Goal: Navigation & Orientation: Find specific page/section

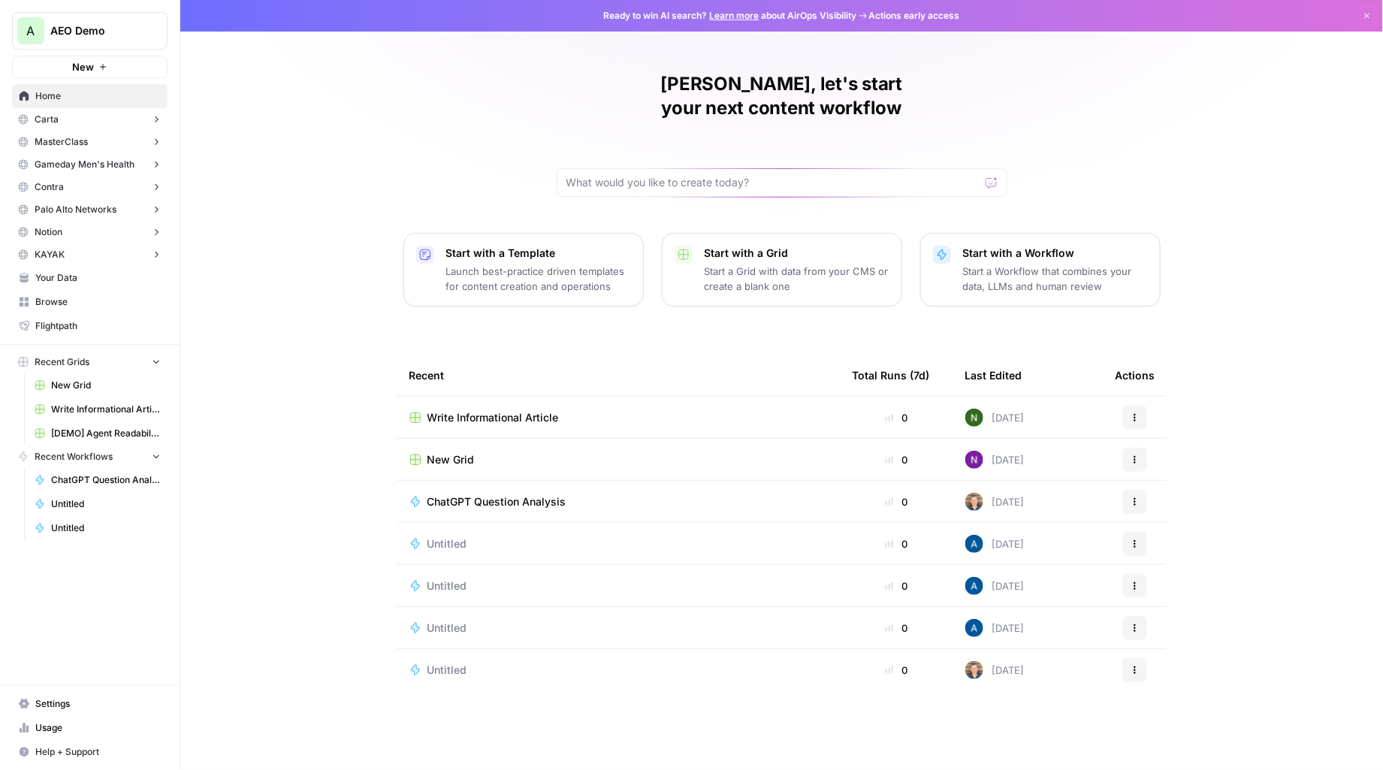
click at [77, 131] on button "MasterClass" at bounding box center [90, 142] width 156 height 23
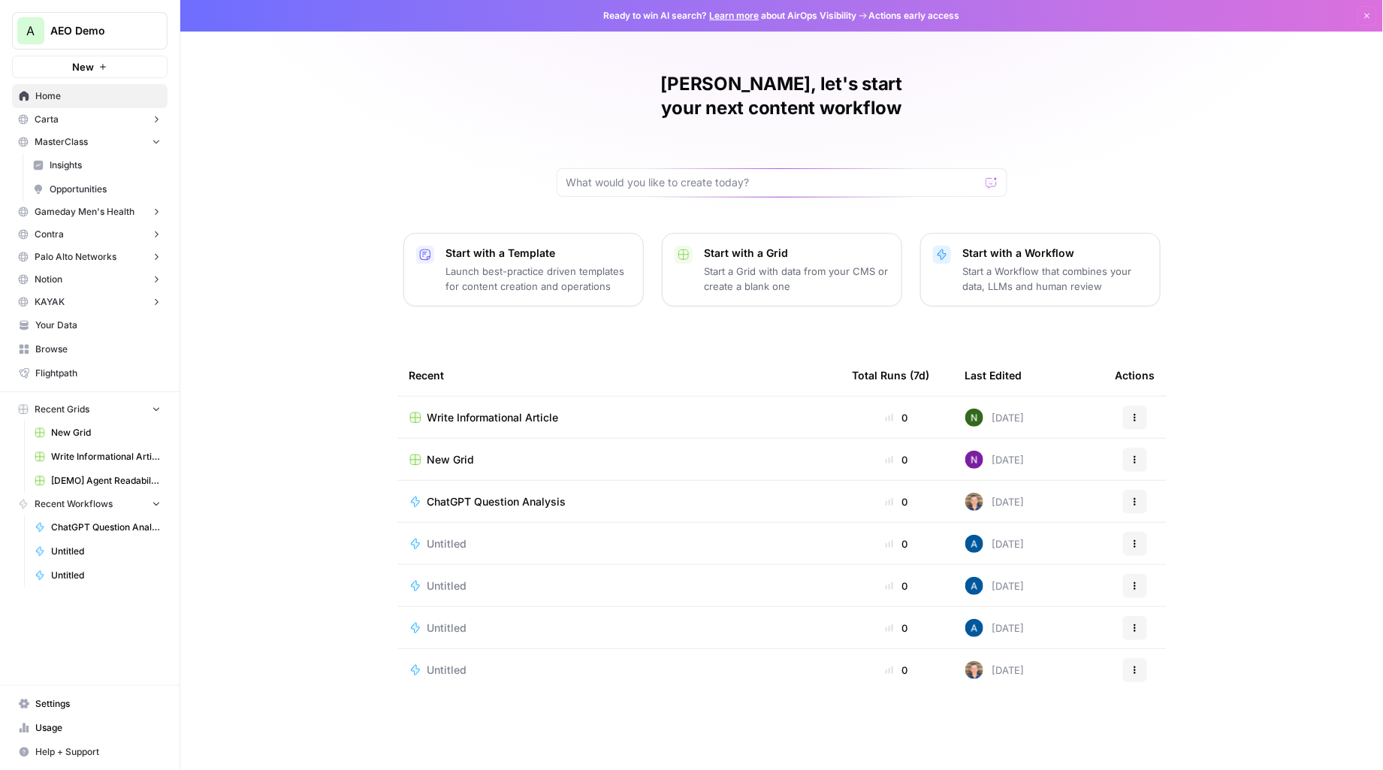
click at [74, 185] on span "Opportunities" at bounding box center [105, 190] width 111 height 14
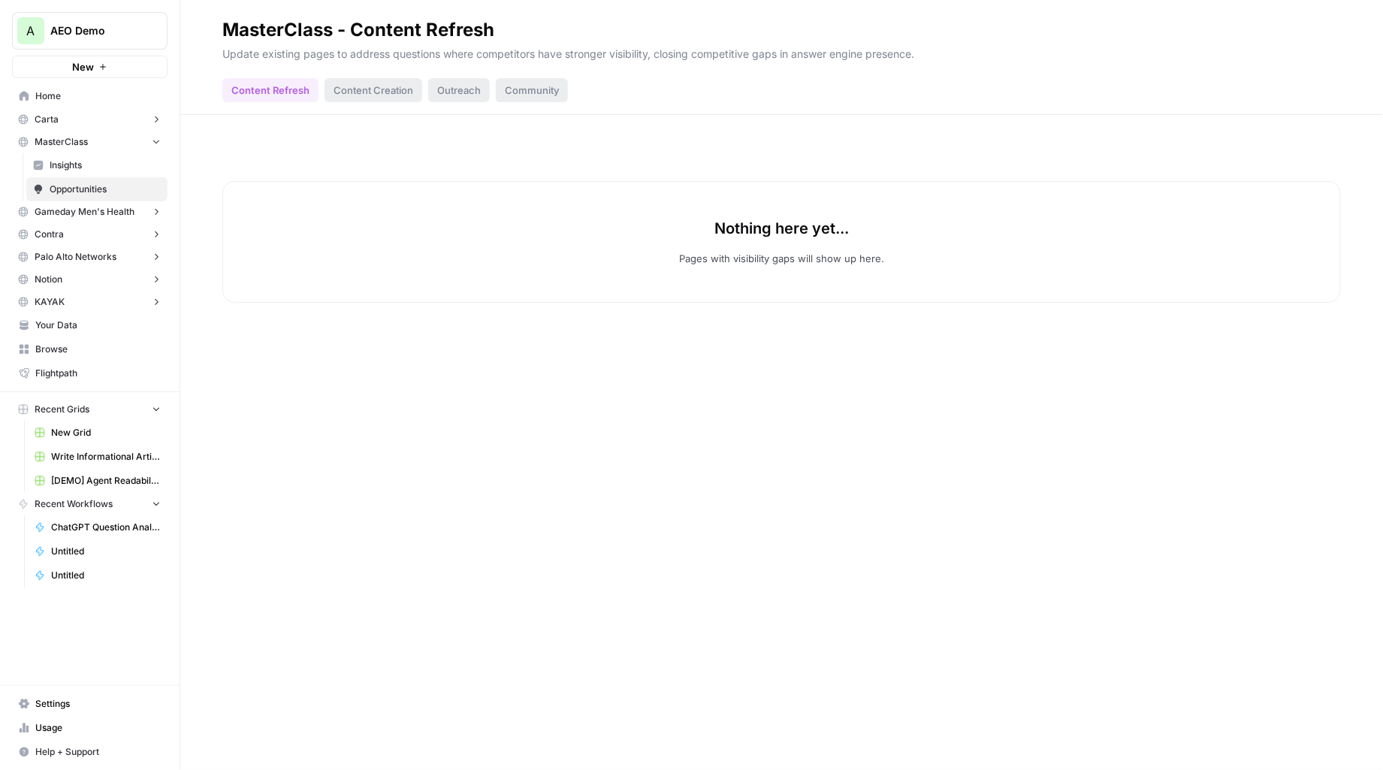
click at [98, 171] on span "Insights" at bounding box center [105, 166] width 111 height 14
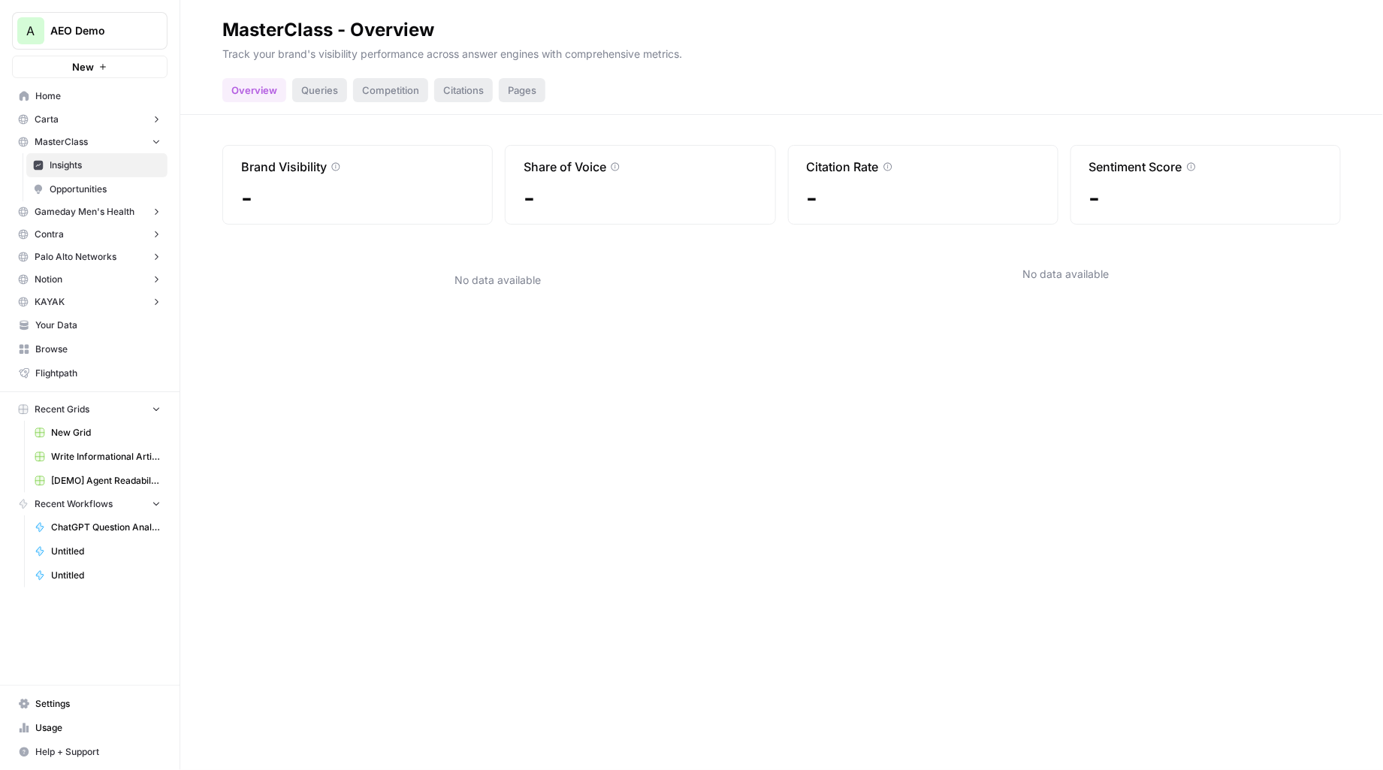
click at [95, 136] on button "MasterClass" at bounding box center [90, 142] width 156 height 23
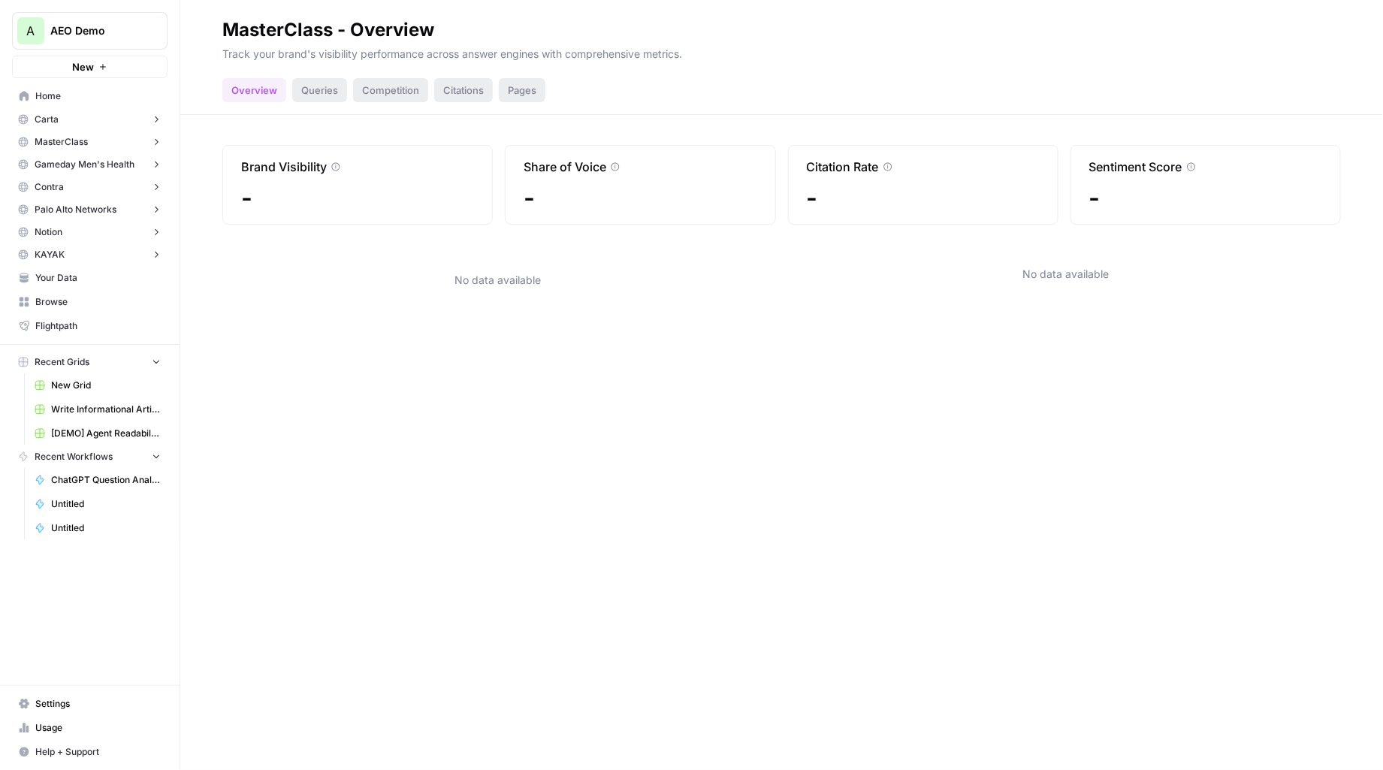
click at [74, 244] on button "KAYAK" at bounding box center [90, 254] width 156 height 23
click at [65, 296] on span "Opportunities" at bounding box center [105, 302] width 111 height 14
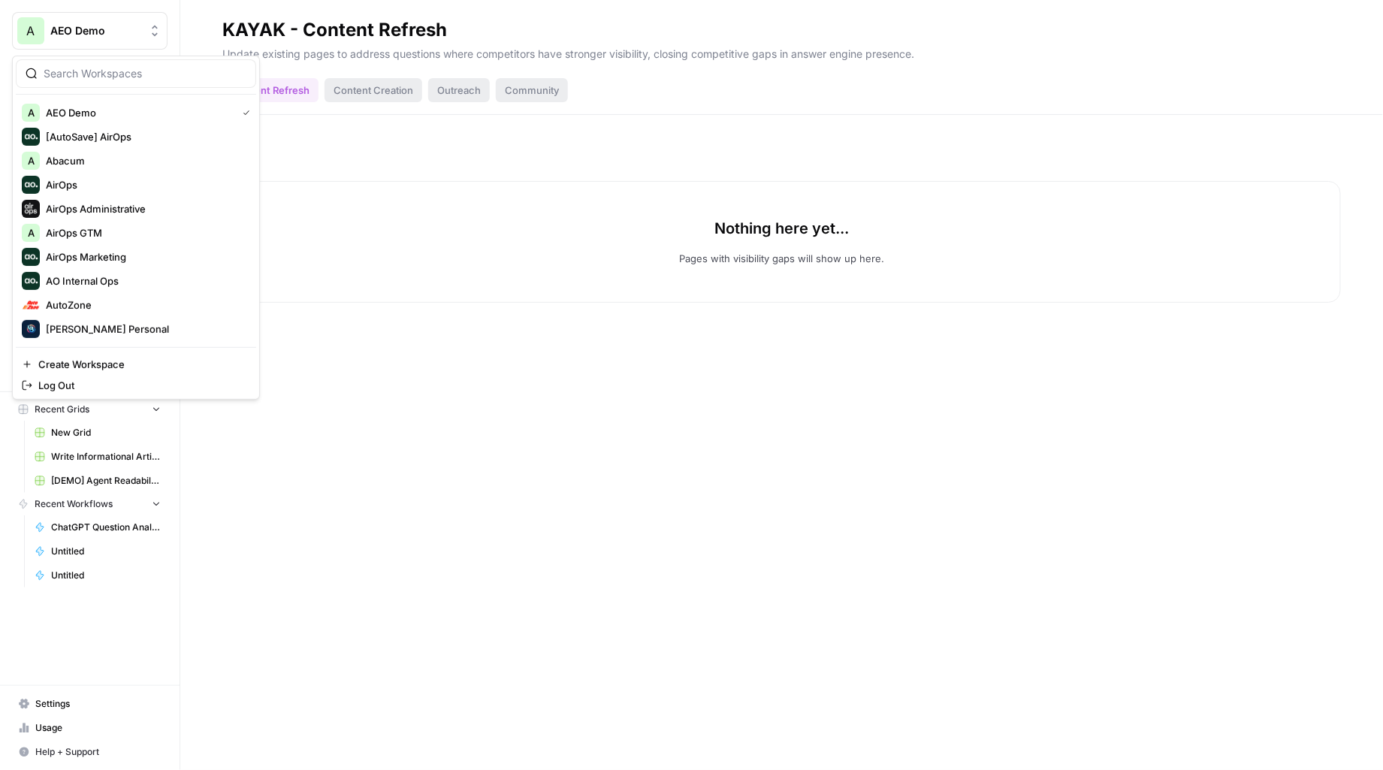
click at [68, 38] on button "A AEO Demo" at bounding box center [90, 31] width 156 height 38
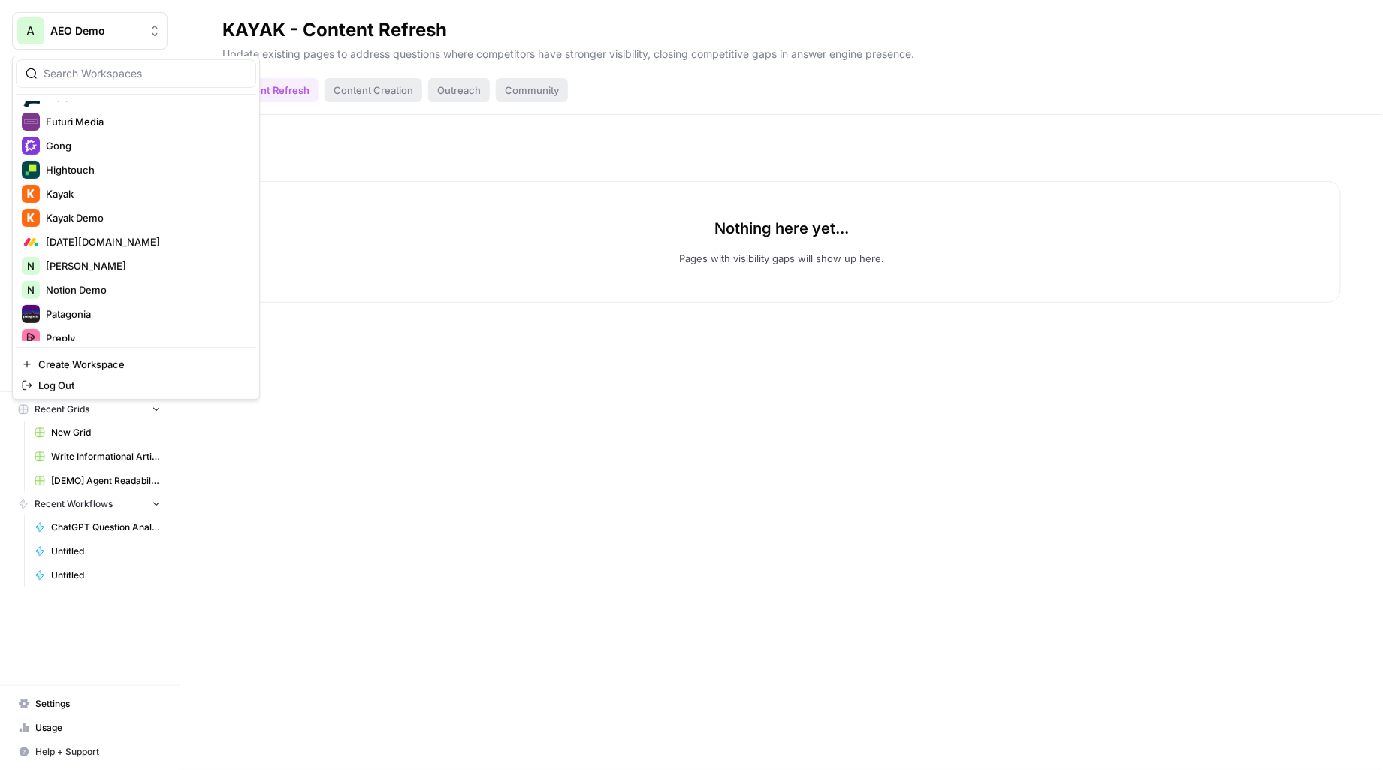
scroll to position [410, 0]
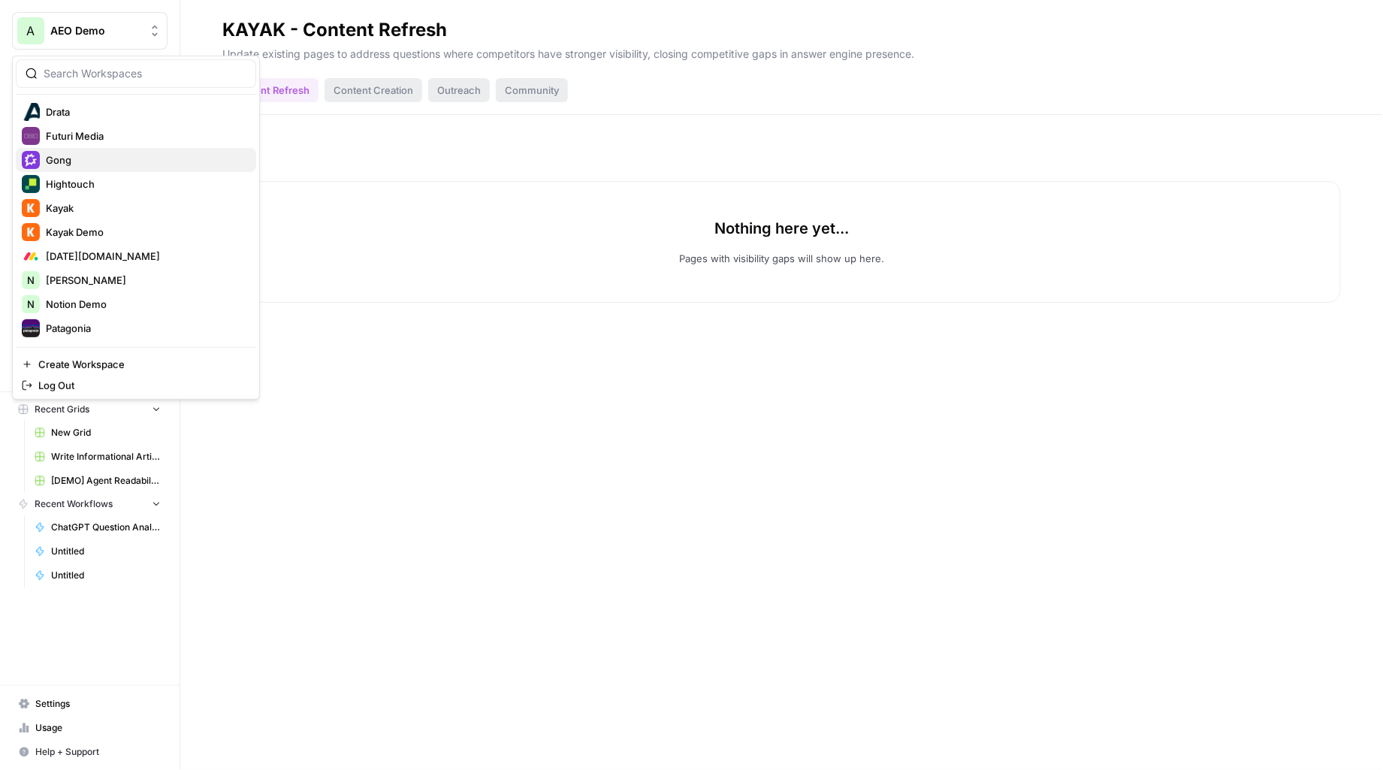
click at [92, 162] on span "Gong" at bounding box center [145, 160] width 198 height 15
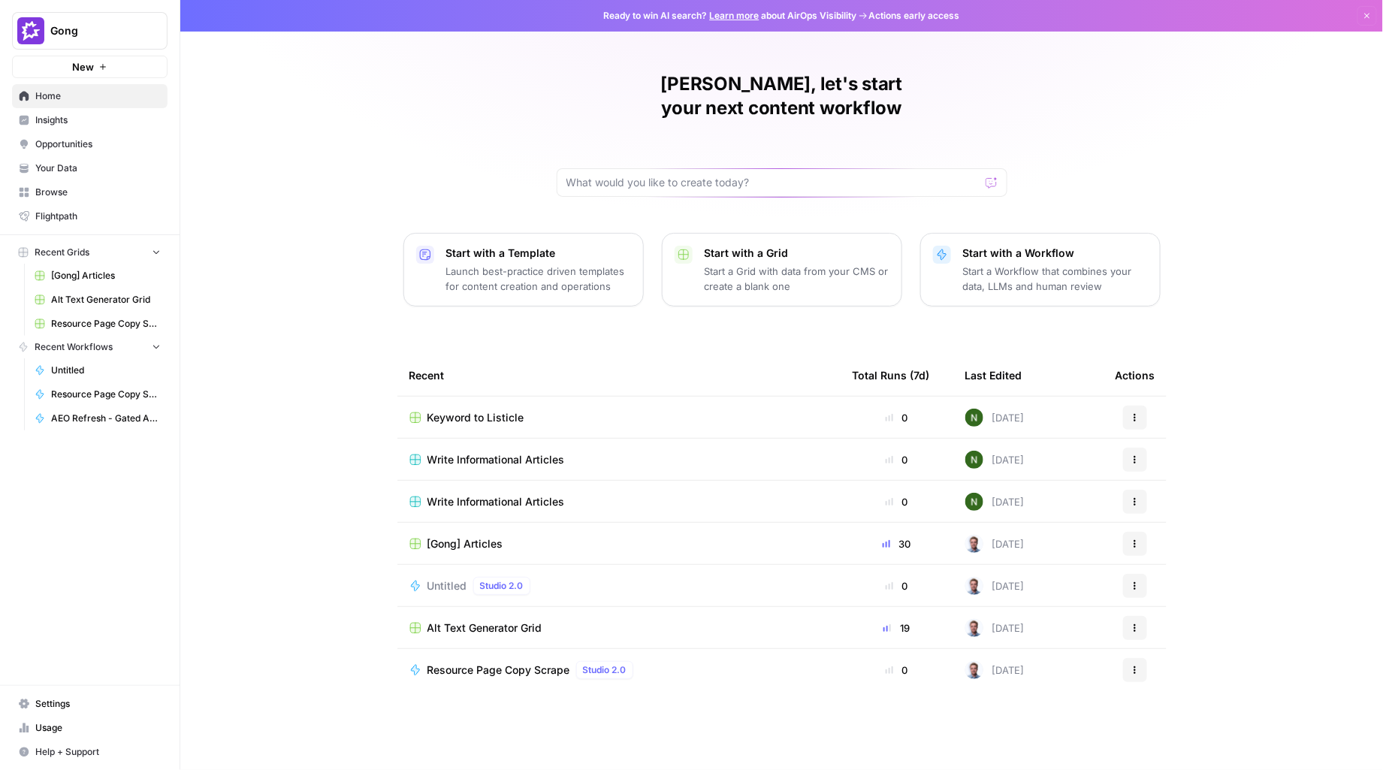
click at [86, 138] on span "Opportunities" at bounding box center [97, 145] width 125 height 14
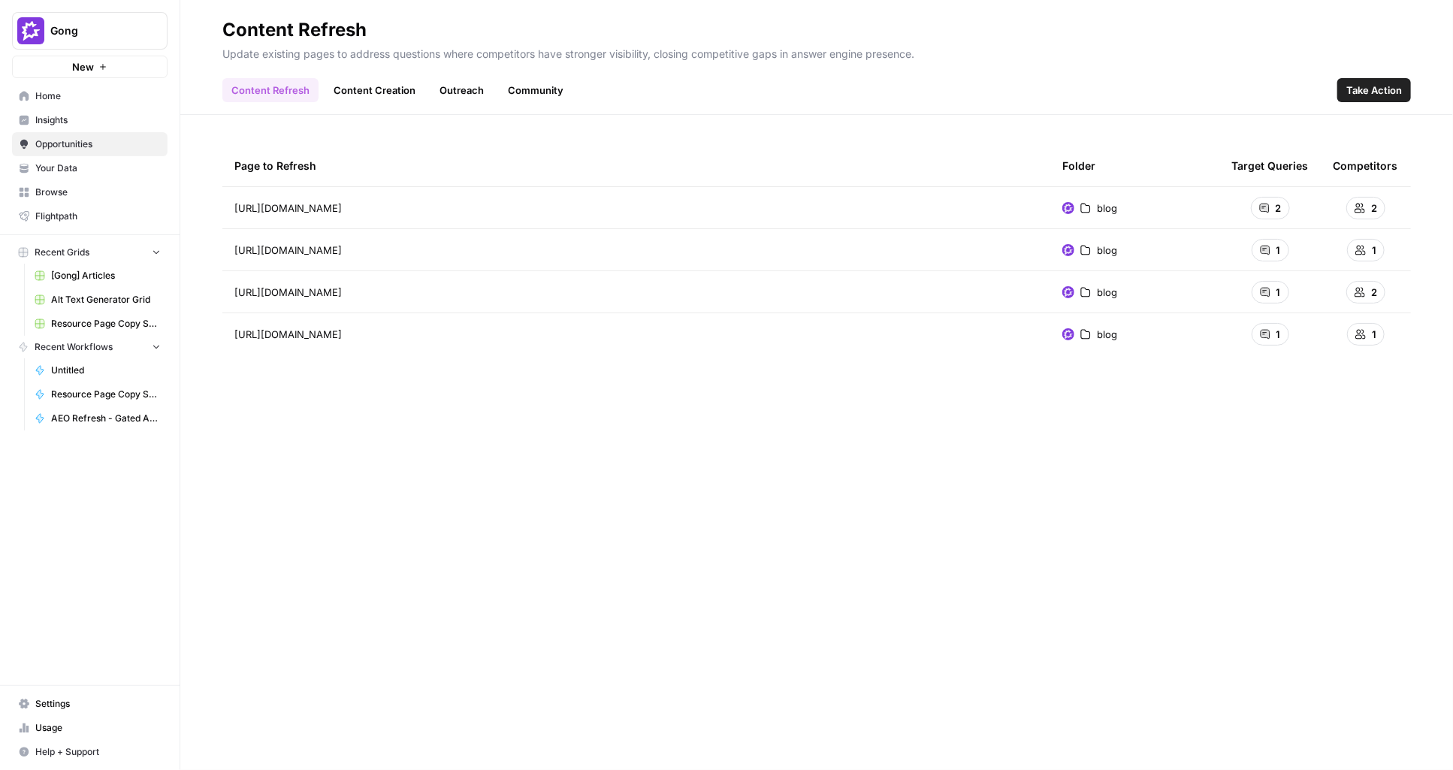
click at [1209, 550] on div "Page to Refresh Folder Target Queries Competitors https://www.gong.io/blog/conv…" at bounding box center [816, 442] width 1189 height 595
click at [1381, 503] on div "Page to Refresh Folder Target Queries Competitors https://www.gong.io/blog/conv…" at bounding box center [816, 442] width 1189 height 595
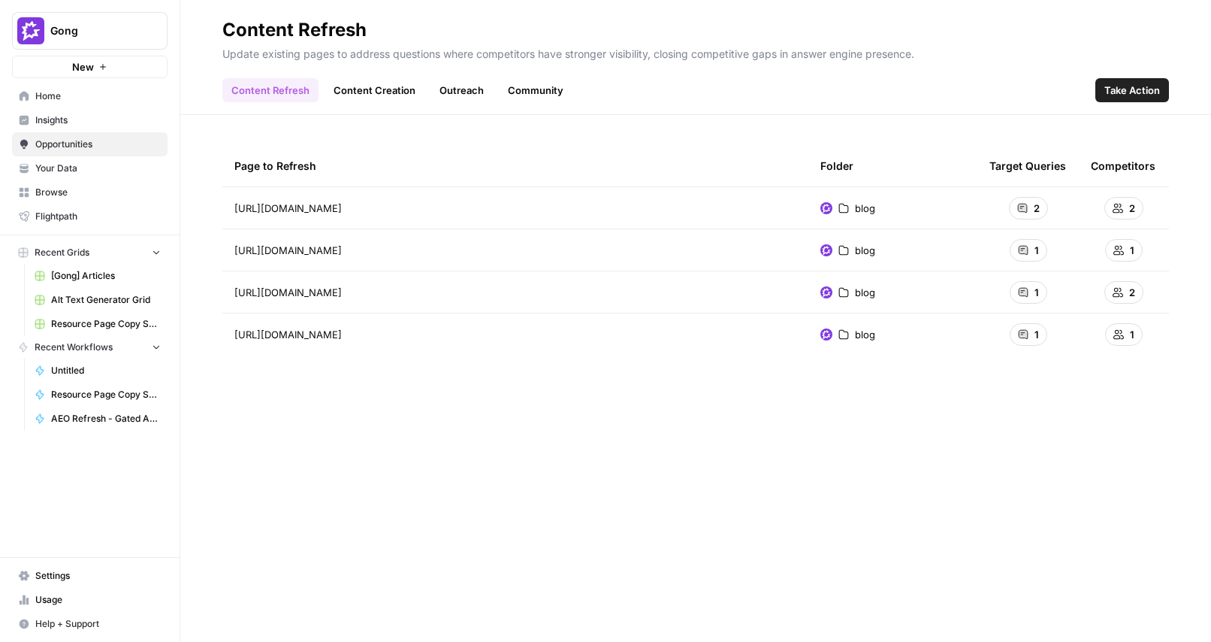
click at [549, 431] on div "Page to Refresh Folder Target Queries Competitors https://www.gong.io/blog/conv…" at bounding box center [695, 378] width 947 height 467
click at [64, 119] on span "Insights" at bounding box center [97, 120] width 125 height 14
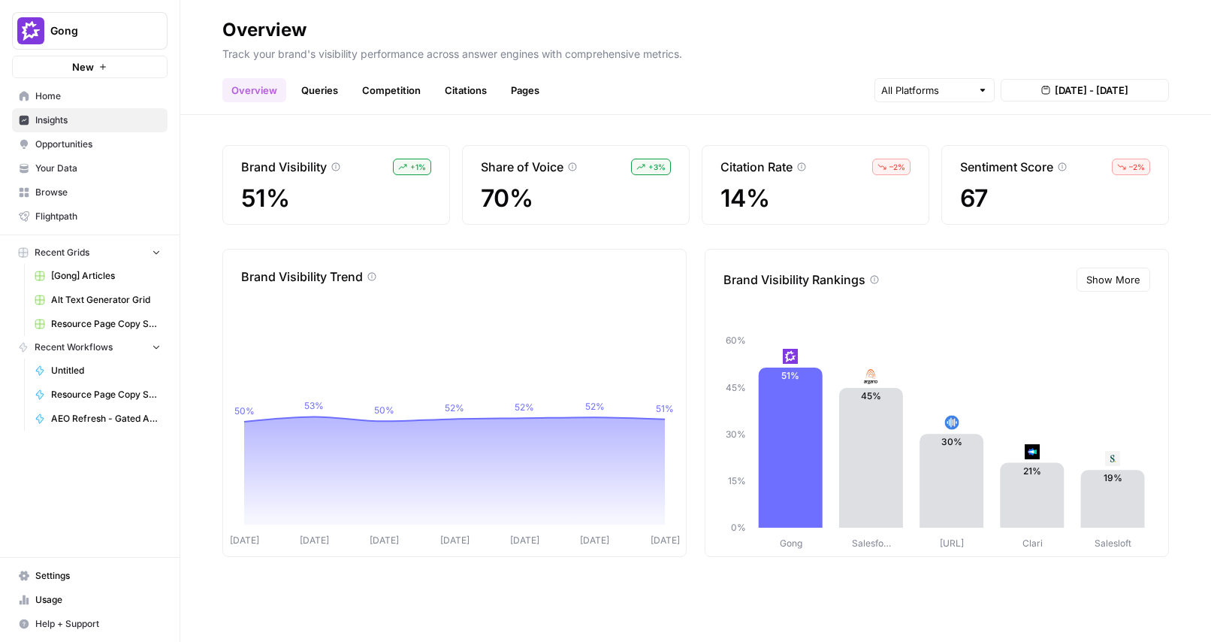
click at [334, 83] on link "Queries" at bounding box center [319, 90] width 55 height 24
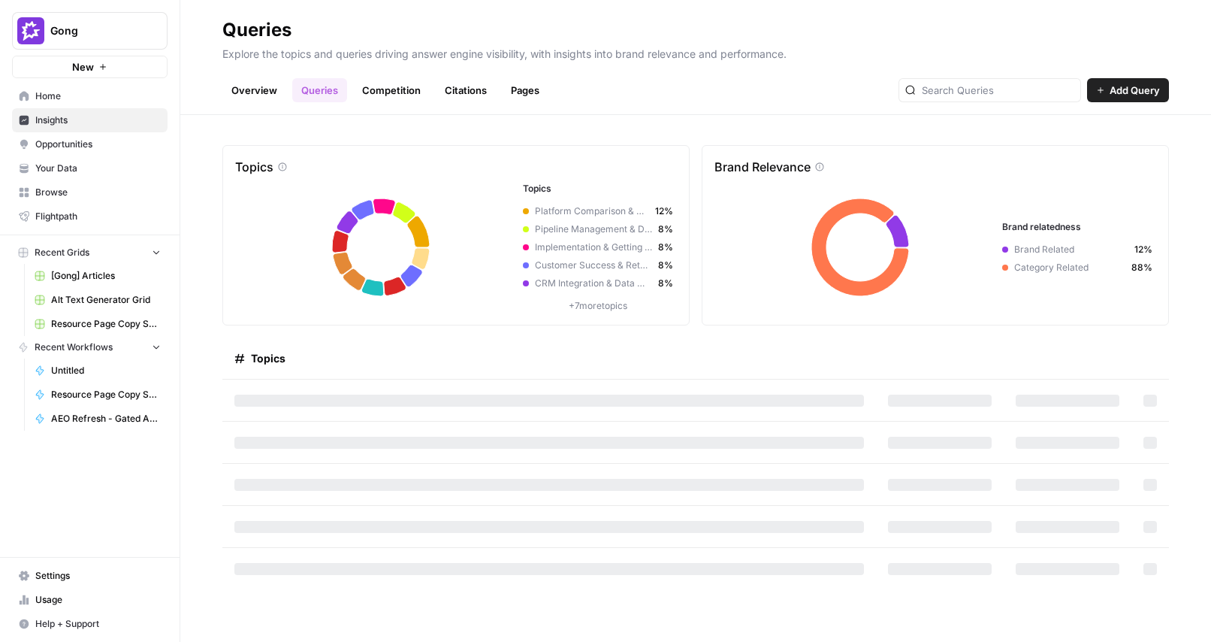
click at [89, 145] on span "Opportunities" at bounding box center [97, 145] width 125 height 14
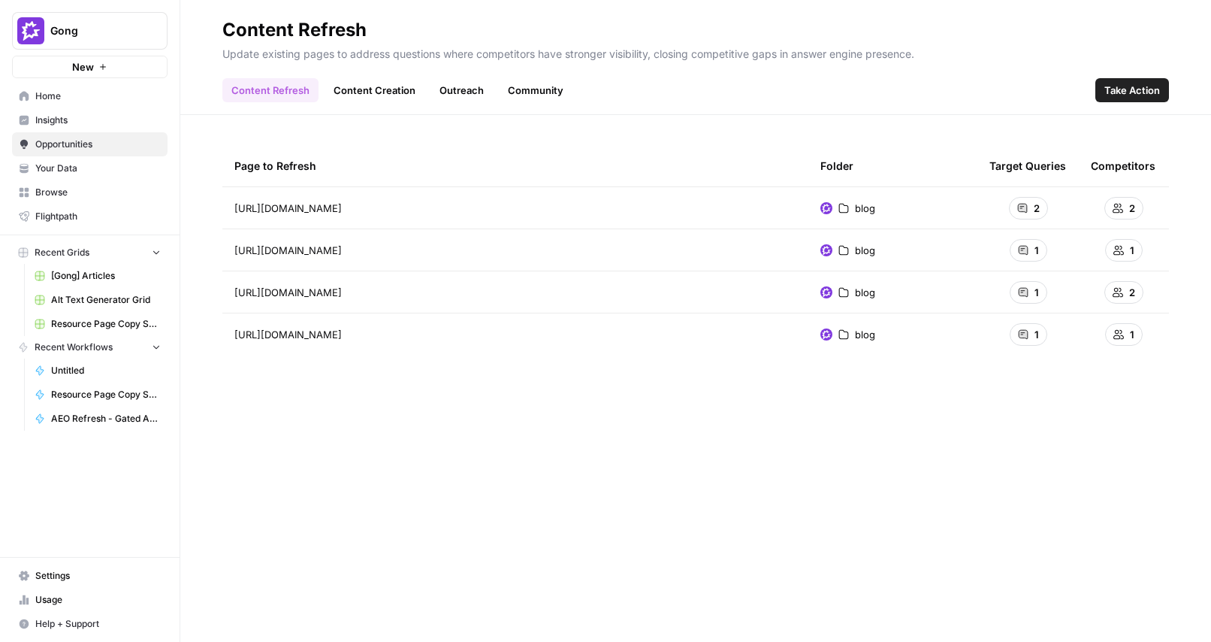
click at [550, 455] on div "Page to Refresh Folder Target Queries Competitors https://www.gong.io/blog/conv…" at bounding box center [695, 378] width 947 height 467
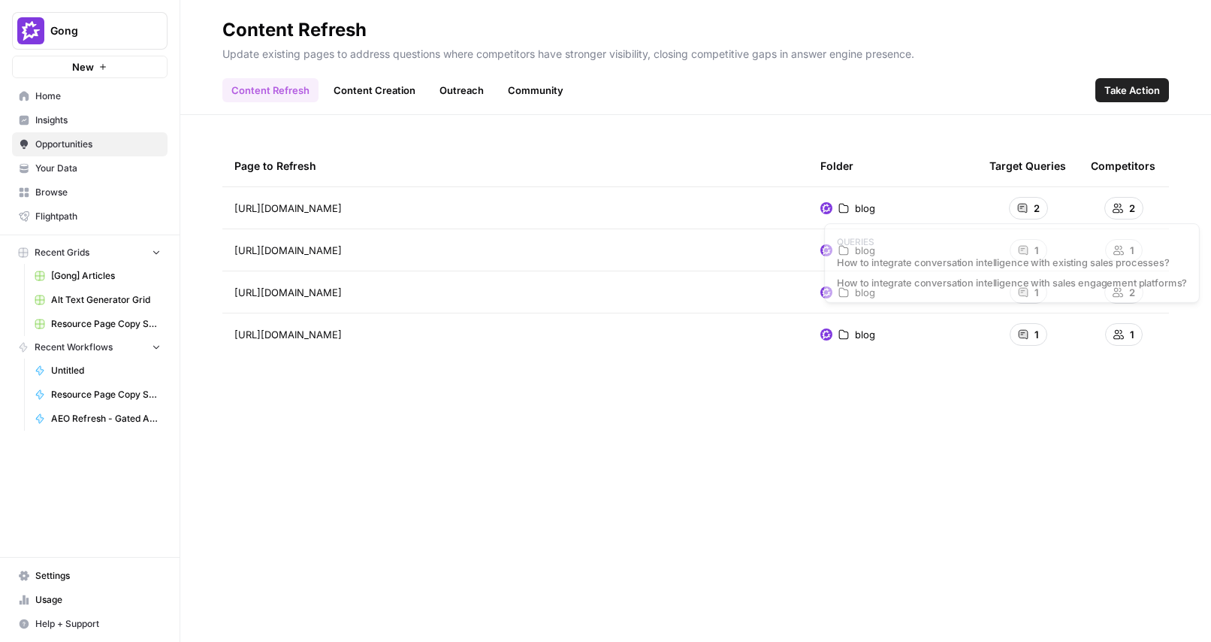
click at [1029, 213] on div "2" at bounding box center [1028, 208] width 39 height 23
click at [890, 79] on div "Content Refresh Content Creation Outreach Community Take Action" at bounding box center [695, 84] width 947 height 36
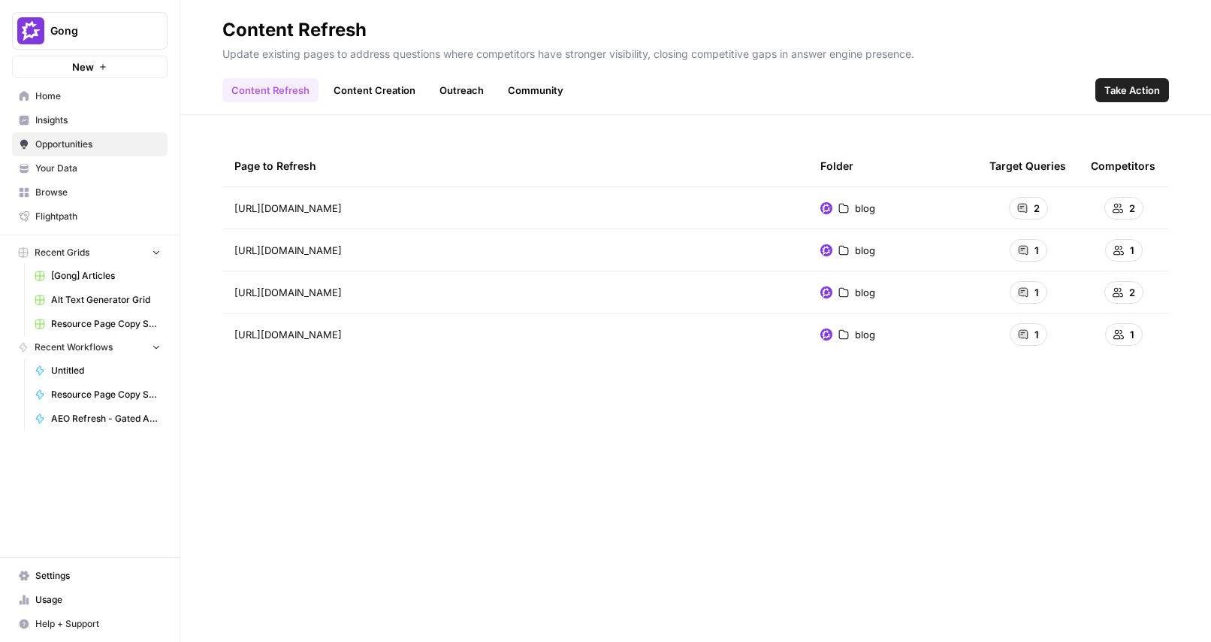
click at [1126, 96] on span "Take Action" at bounding box center [1133, 90] width 56 height 15
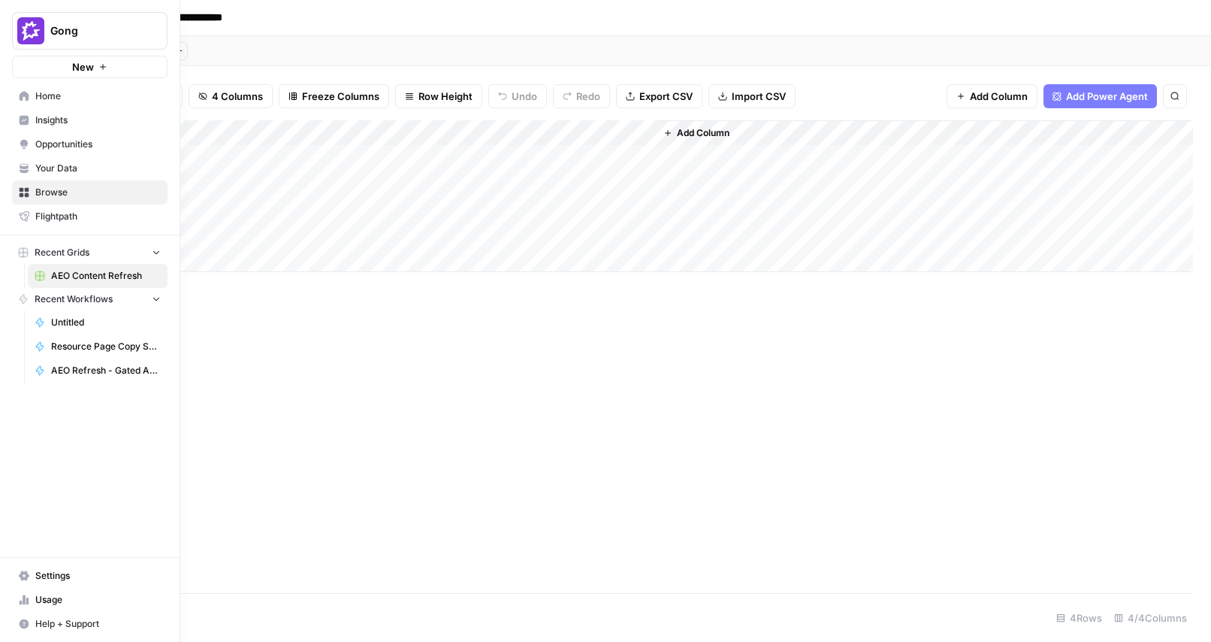
click at [55, 140] on span "Opportunities" at bounding box center [97, 145] width 125 height 14
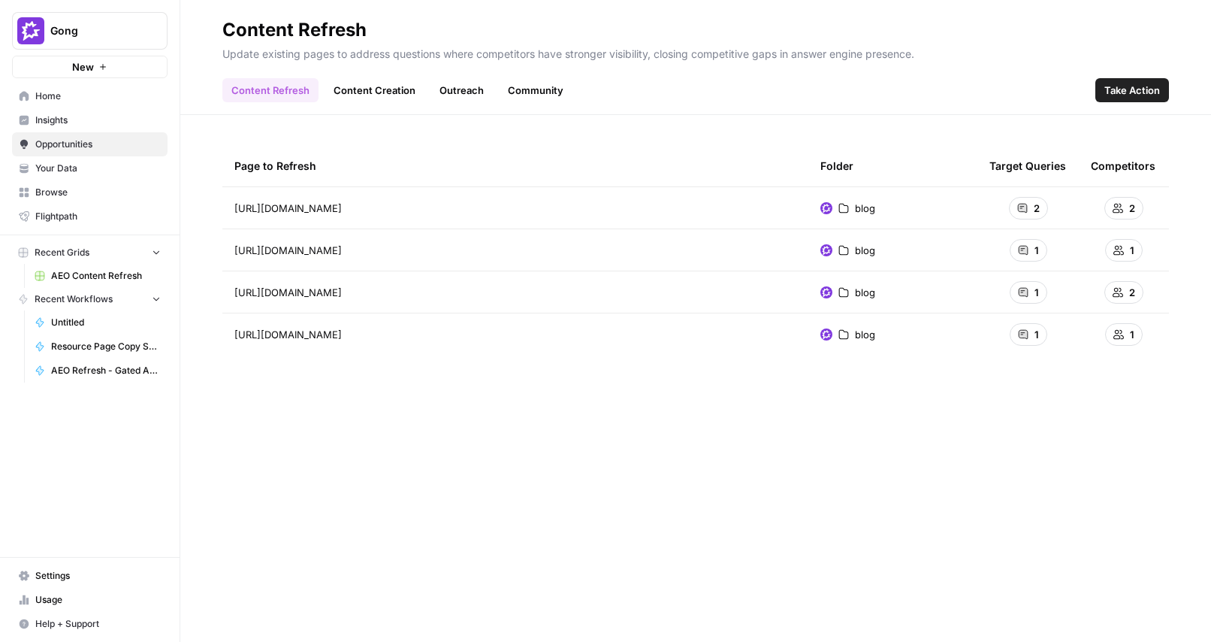
drag, startPoint x: 225, startPoint y: 33, endPoint x: 521, endPoint y: 47, distance: 296.4
click at [521, 47] on header "Content Refresh Update existing pages to address questions where competitors ha…" at bounding box center [695, 57] width 1031 height 115
click at [340, 59] on p "Update existing pages to address questions where competitors have stronger visi…" at bounding box center [695, 52] width 947 height 20
click at [379, 92] on link "Content Creation" at bounding box center [375, 90] width 100 height 24
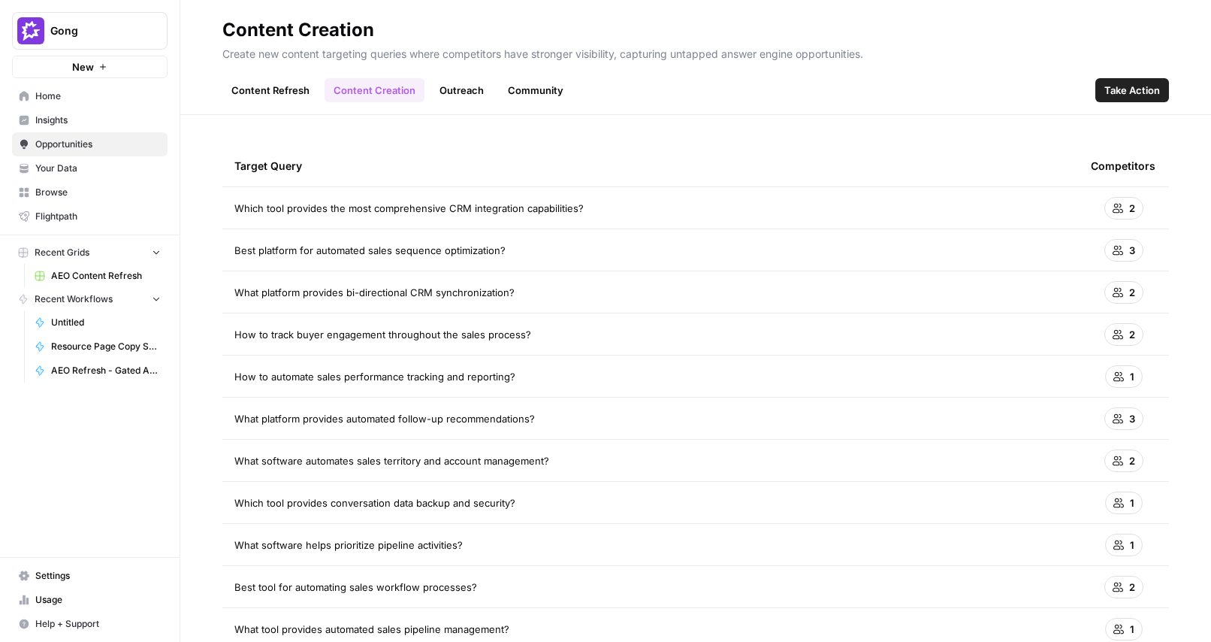
click at [455, 86] on link "Outreach" at bounding box center [462, 90] width 62 height 24
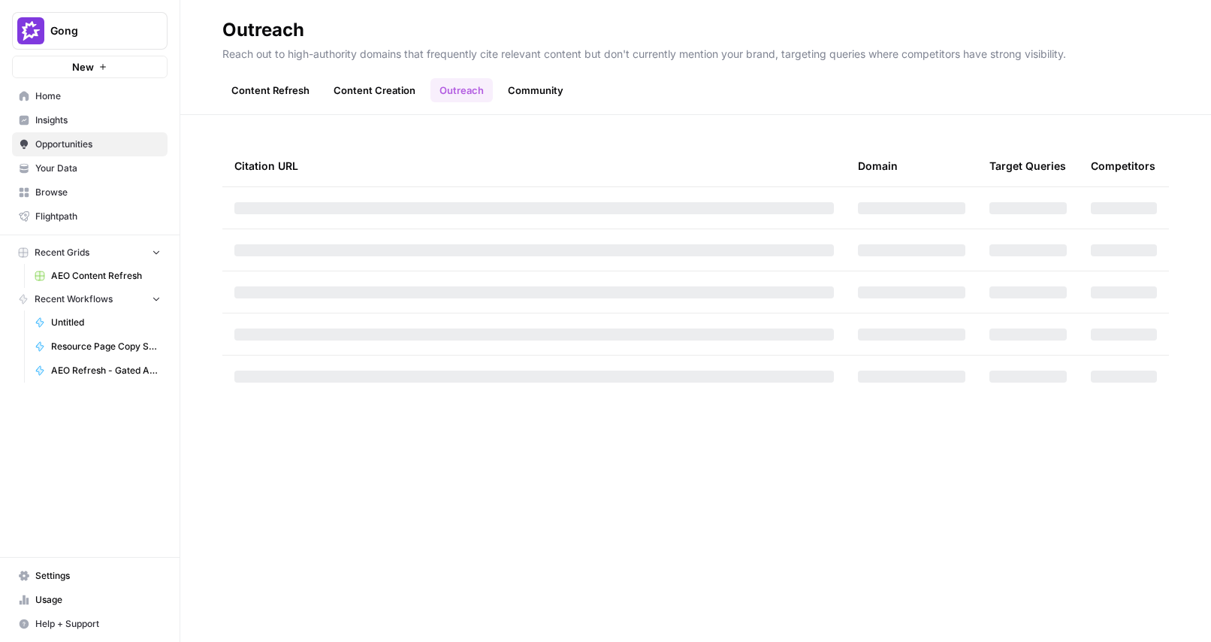
click at [461, 135] on div "Citation URL Domain Target Queries Competitors" at bounding box center [695, 378] width 1031 height 527
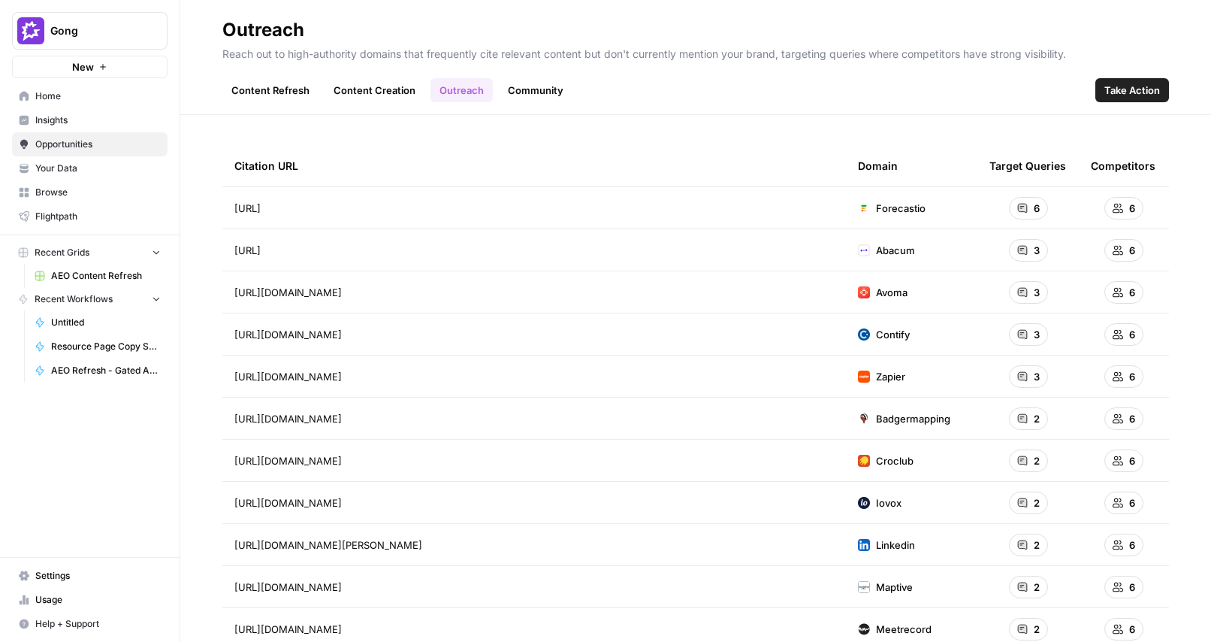
click at [512, 98] on link "Community" at bounding box center [536, 90] width 74 height 24
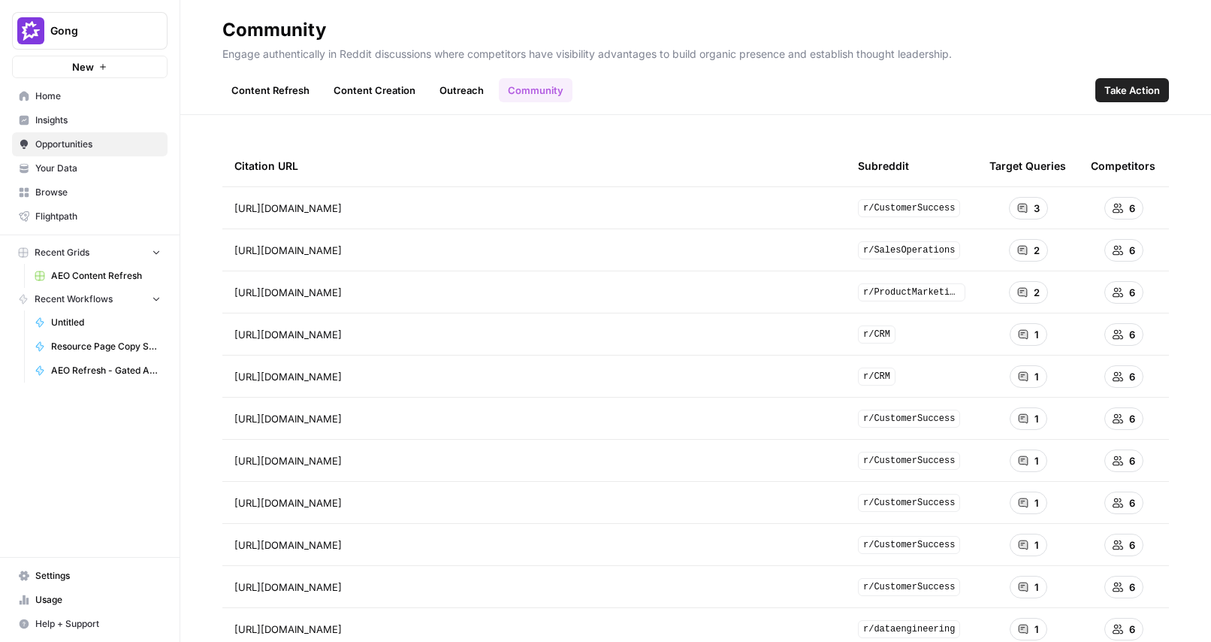
click at [283, 89] on link "Content Refresh" at bounding box center [270, 90] width 96 height 24
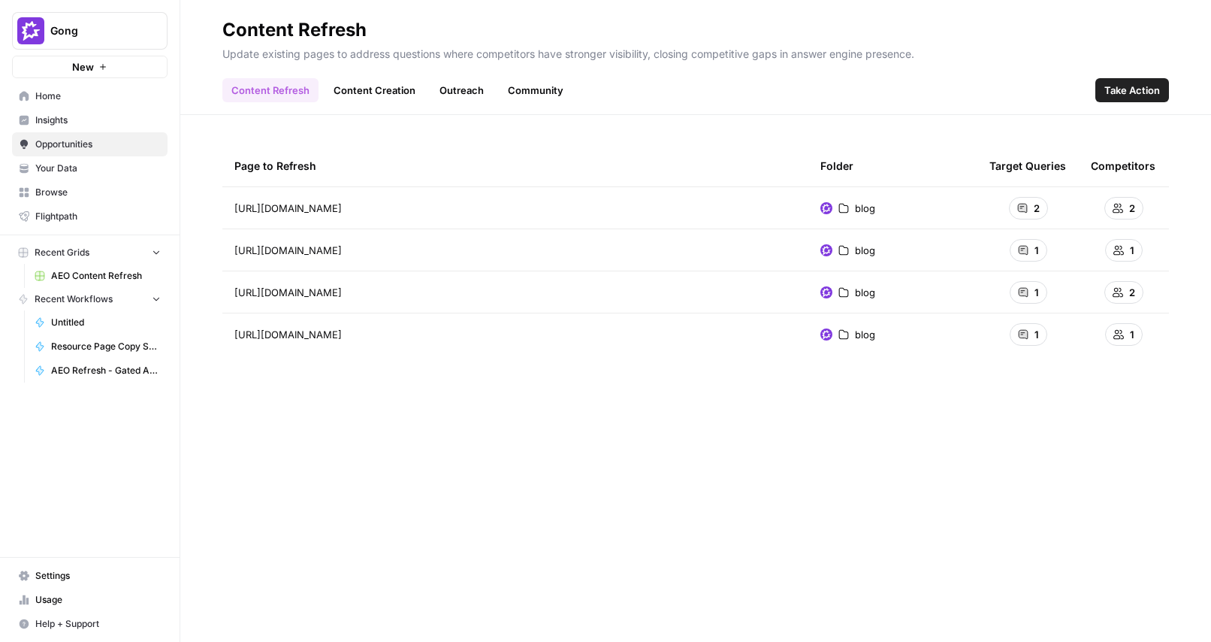
click at [389, 85] on link "Content Creation" at bounding box center [375, 90] width 100 height 24
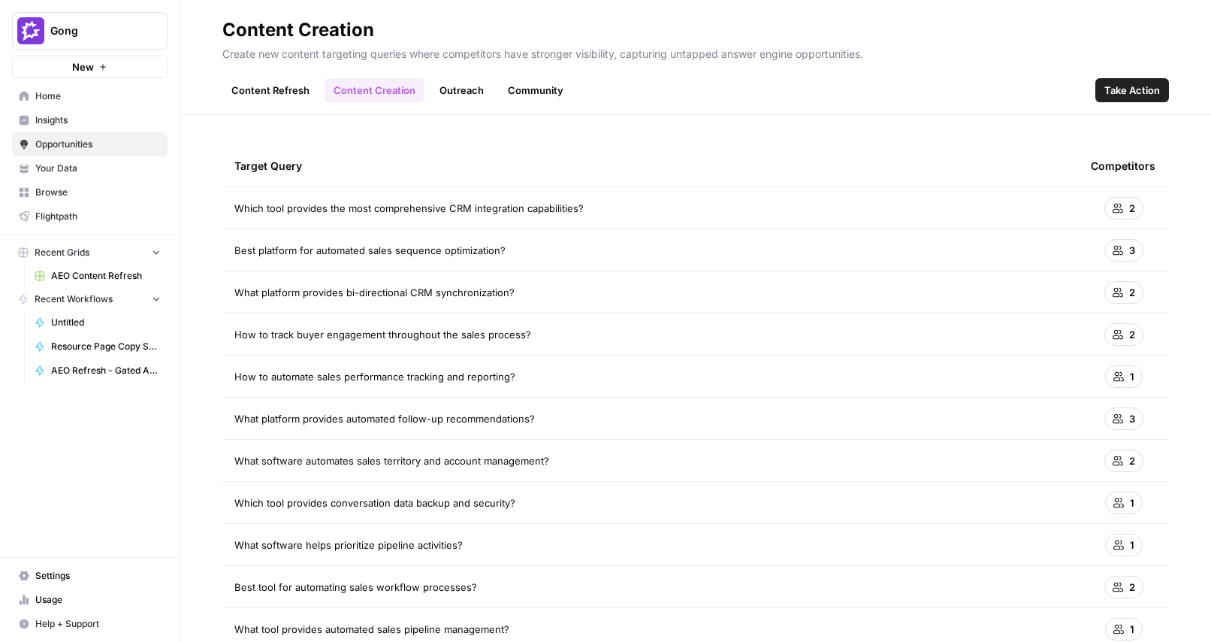
click at [285, 89] on link "Content Refresh" at bounding box center [270, 90] width 96 height 24
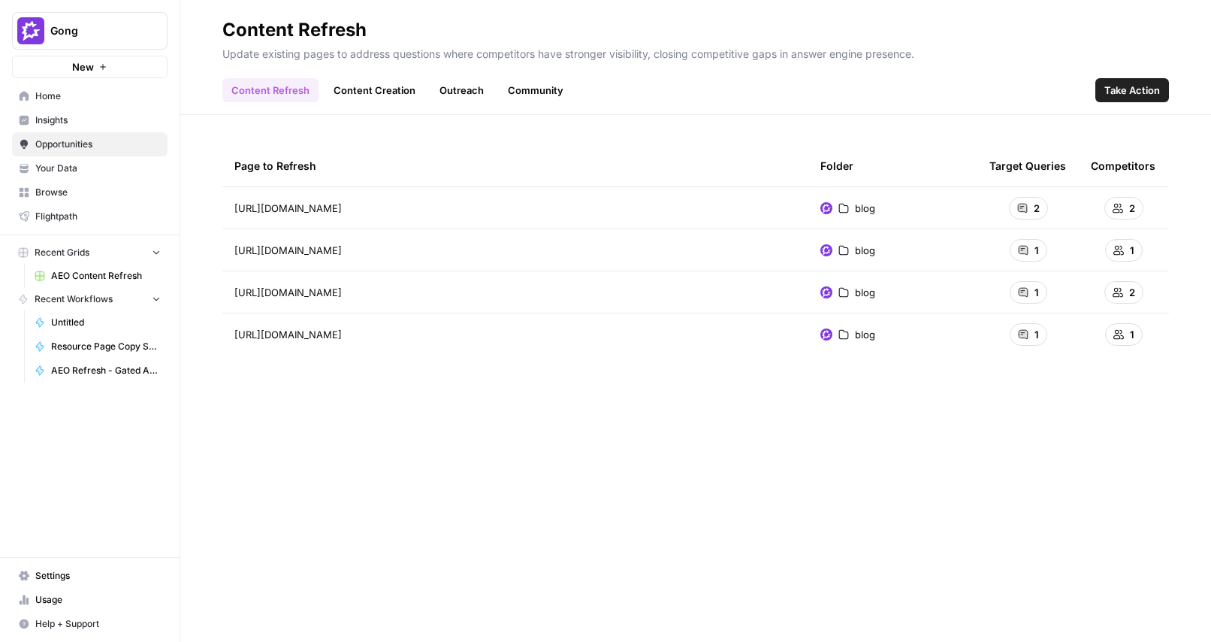
click at [609, 95] on div "Content Refresh Content Creation Outreach Community Take Action" at bounding box center [695, 84] width 947 height 36
click at [671, 375] on div "Page to Refresh Folder Target Queries Competitors https://www.gong.io/blog/conv…" at bounding box center [695, 378] width 947 height 467
click at [367, 205] on icon "Go to page https://www.gong.io/blog/conversation-intelligence-software/" at bounding box center [363, 208] width 8 height 8
click at [514, 425] on div "Page to Refresh Folder Target Queries Competitors https://www.gong.io/blog/conv…" at bounding box center [695, 378] width 947 height 467
click at [1125, 87] on span "Take Action" at bounding box center [1133, 90] width 56 height 15
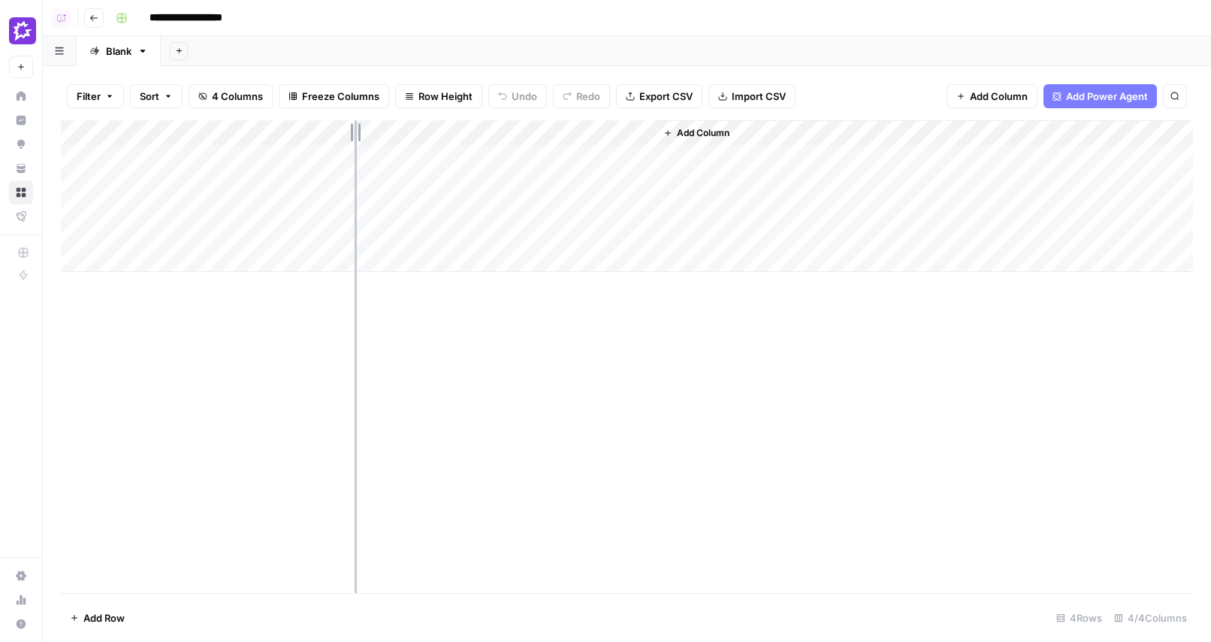
drag, startPoint x: 250, startPoint y: 131, endPoint x: 405, endPoint y: 176, distance: 161.2
click at [402, 175] on div "Add Column" at bounding box center [627, 196] width 1132 height 152
click at [637, 127] on div "Add Column" at bounding box center [627, 196] width 1132 height 152
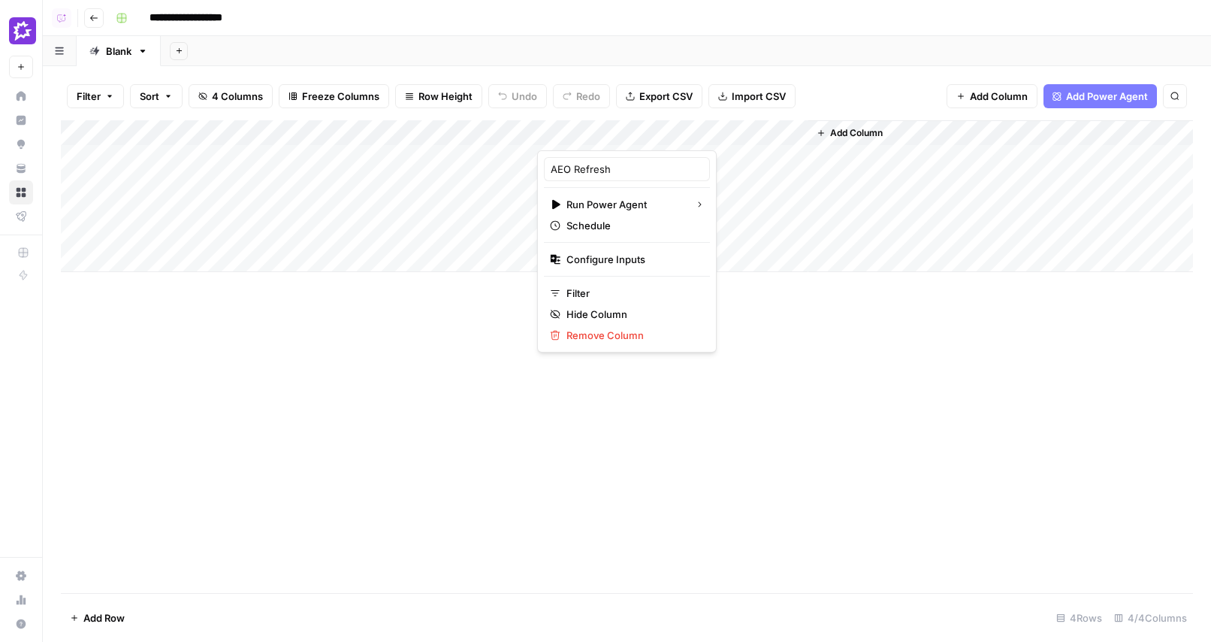
click at [757, 383] on div "Add Column" at bounding box center [627, 356] width 1132 height 473
click at [285, 291] on div "Add Column" at bounding box center [627, 356] width 1132 height 473
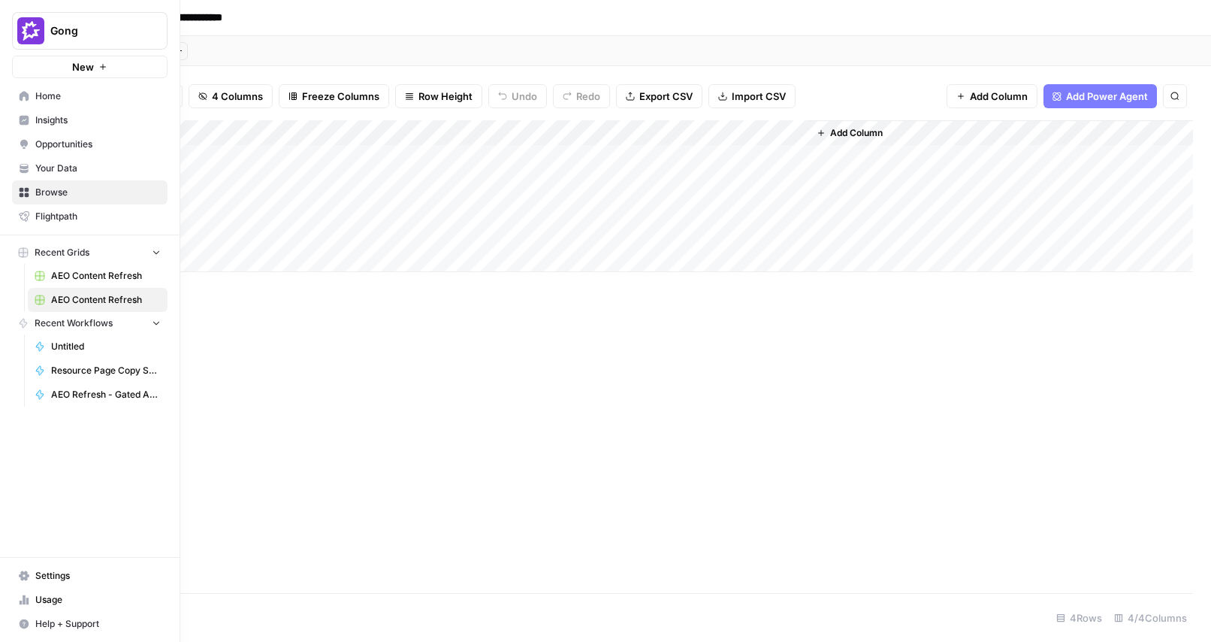
click at [68, 150] on span "Opportunities" at bounding box center [97, 145] width 125 height 14
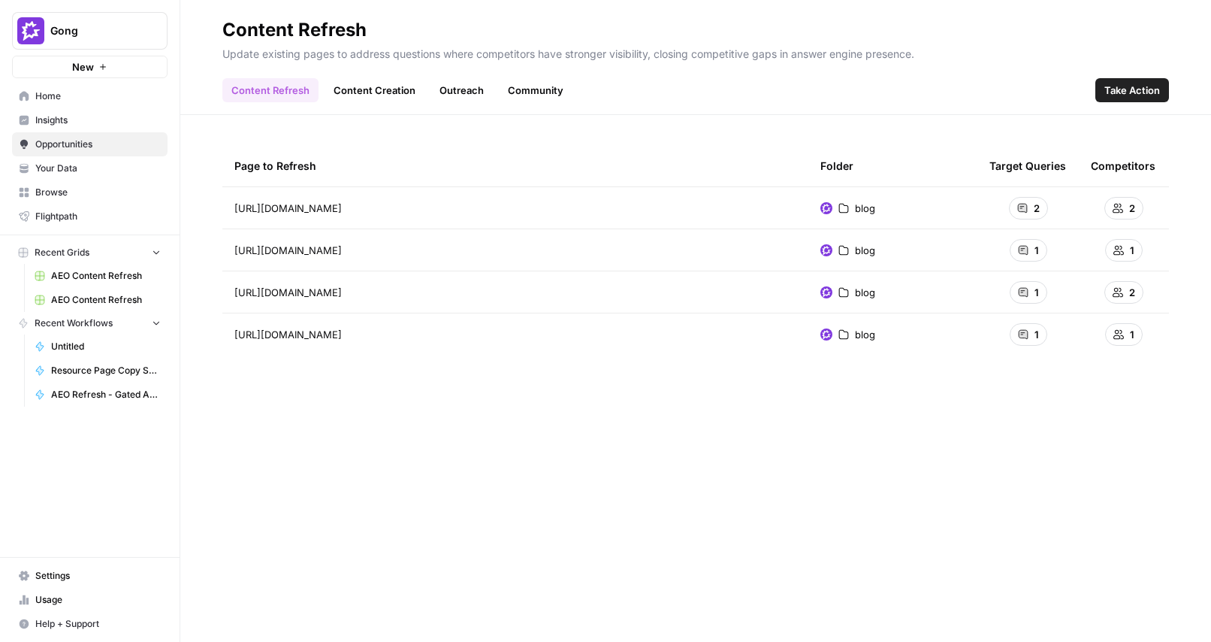
click at [364, 93] on link "Content Creation" at bounding box center [375, 90] width 100 height 24
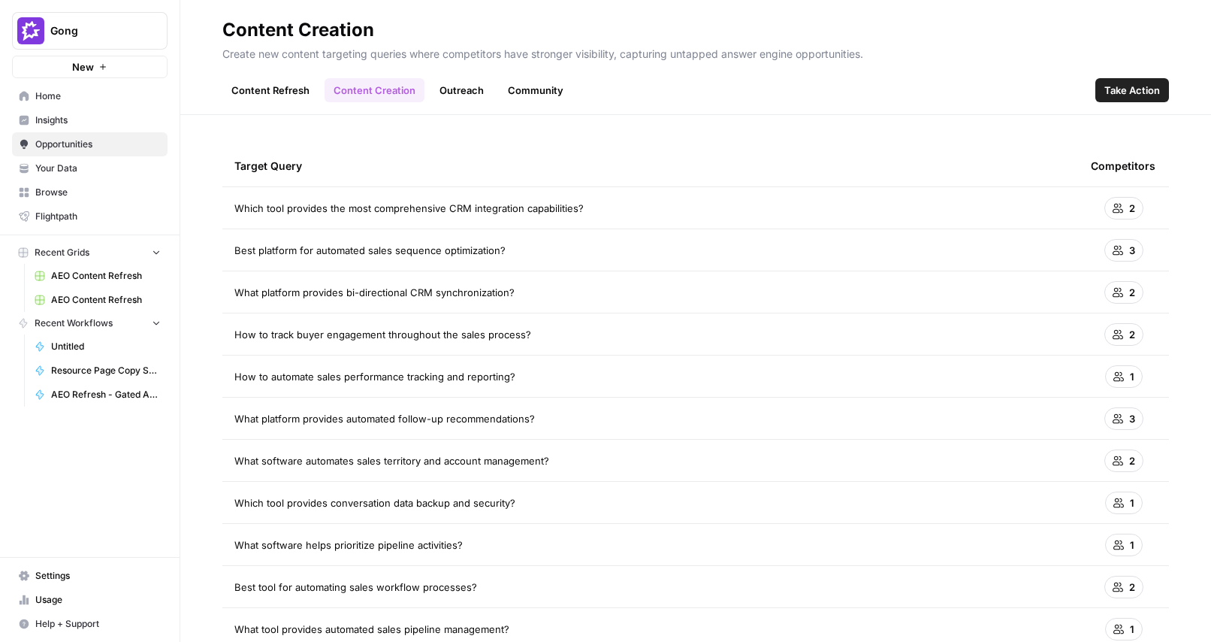
click at [455, 96] on link "Outreach" at bounding box center [462, 90] width 62 height 24
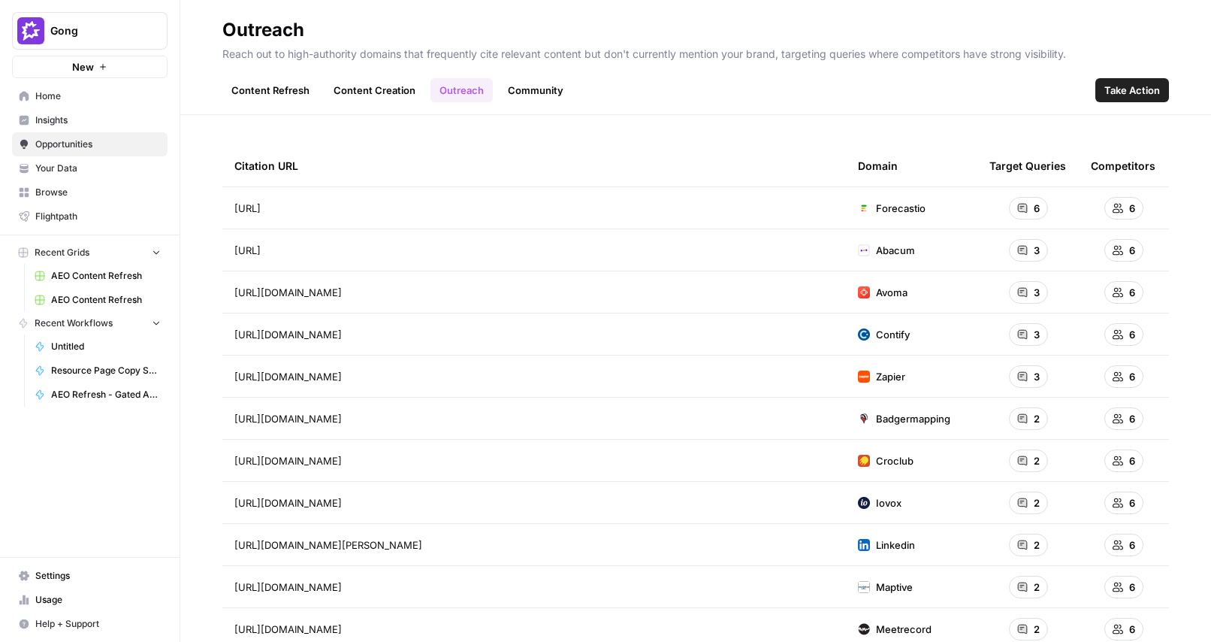
click at [545, 90] on link "Community" at bounding box center [536, 90] width 74 height 24
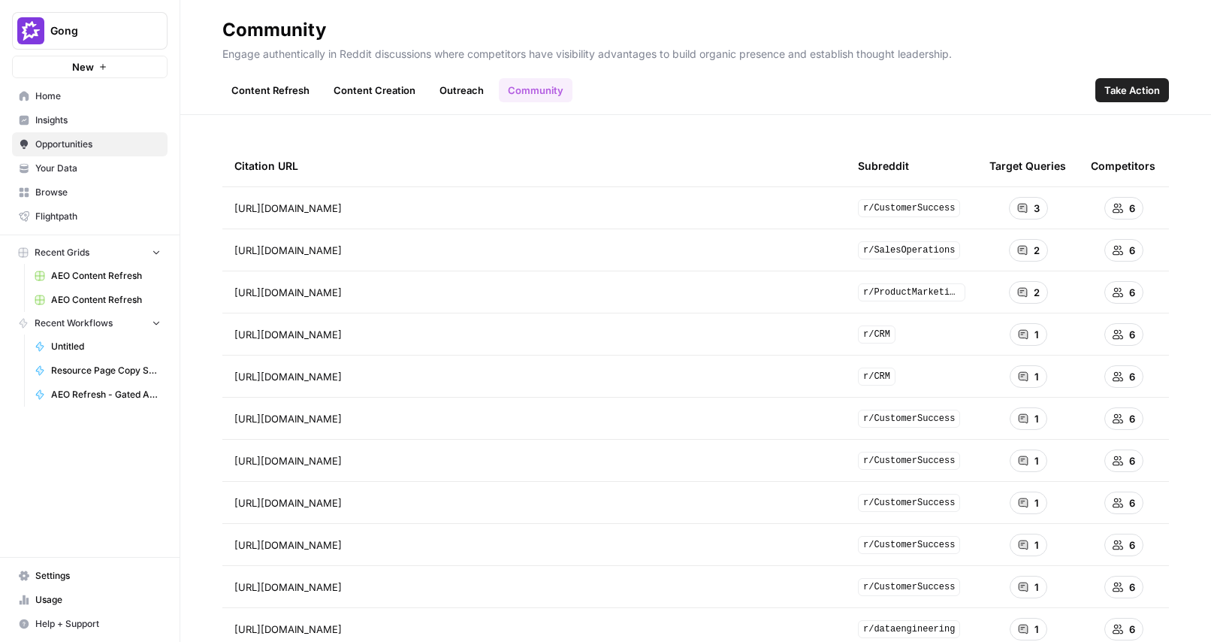
click at [385, 95] on link "Content Creation" at bounding box center [375, 90] width 100 height 24
